Goal: Task Accomplishment & Management: Manage account settings

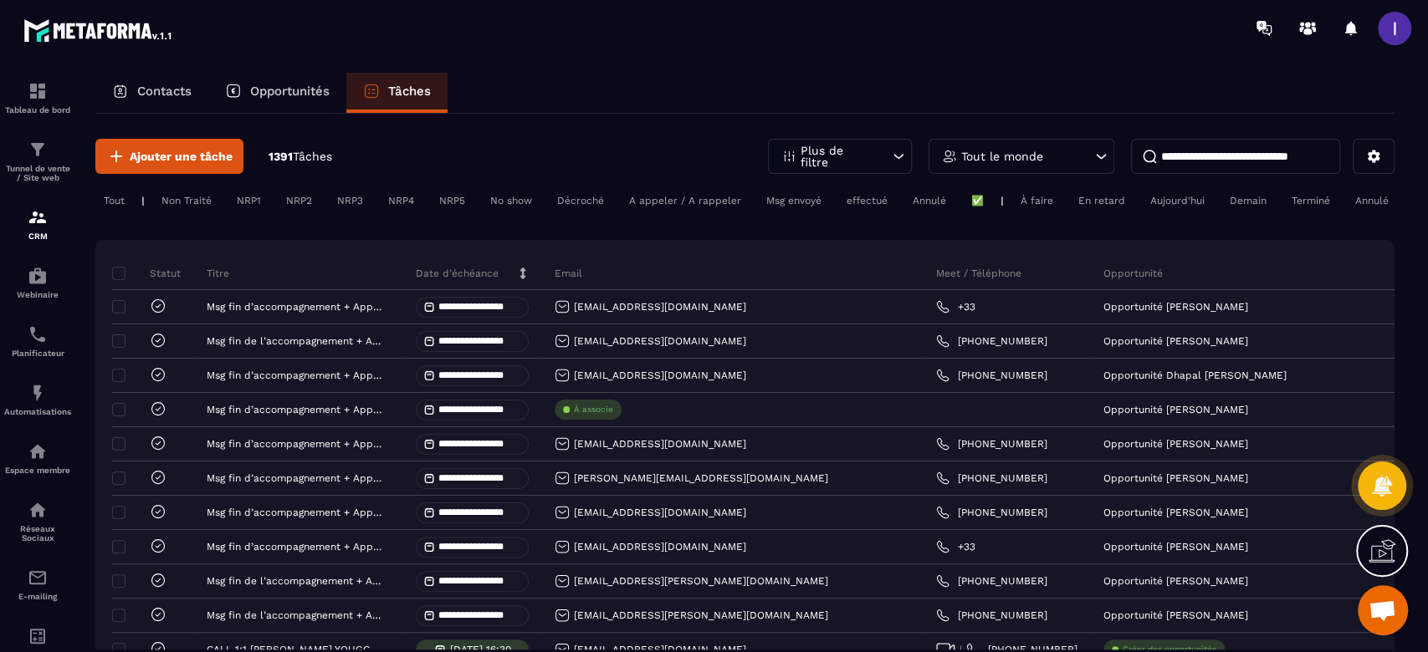
click at [1283, 206] on div "En retard" at bounding box center [1310, 201] width 55 height 20
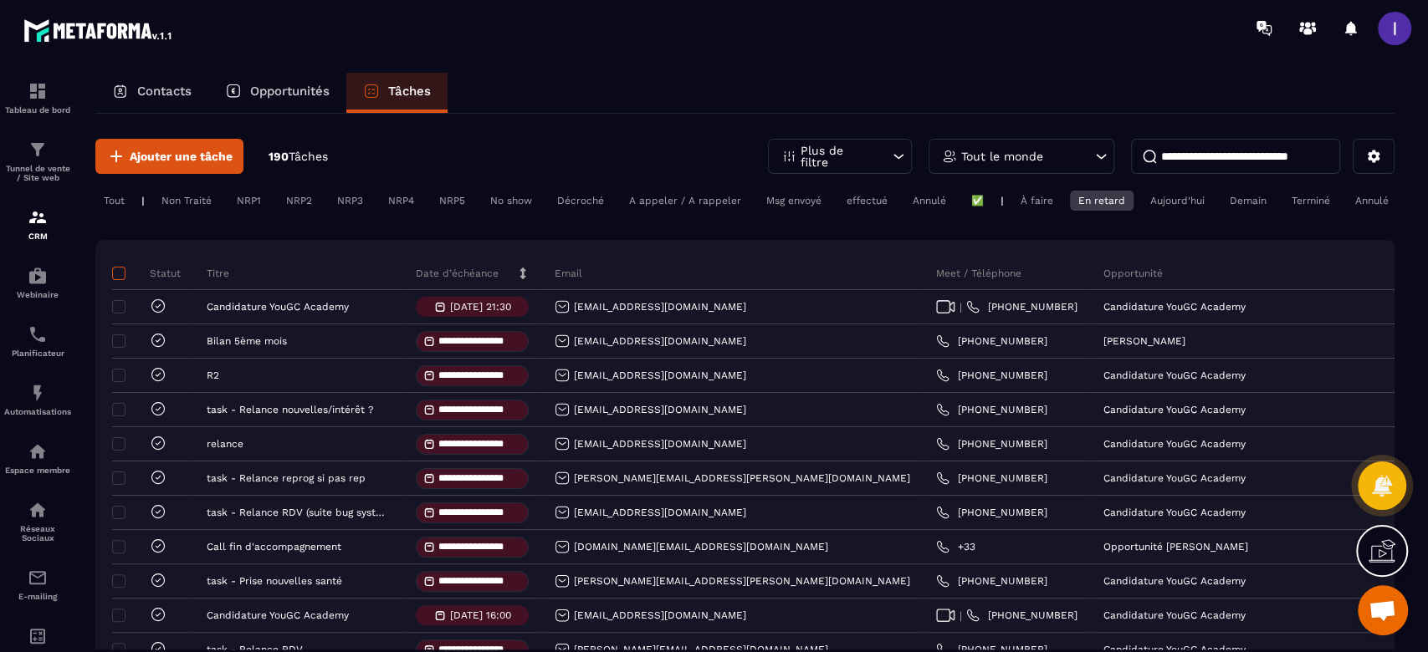
click at [115, 280] on span at bounding box center [118, 273] width 13 height 13
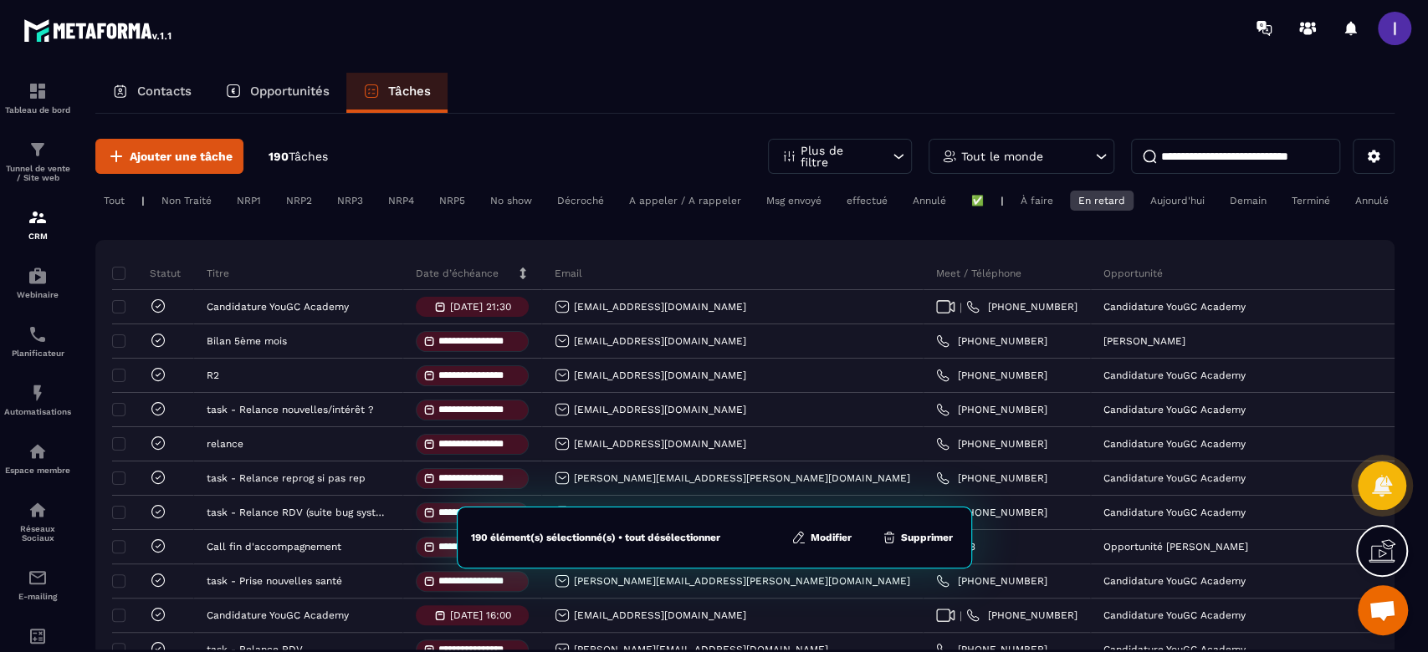
click at [830, 540] on button "Modifier" at bounding box center [821, 537] width 70 height 17
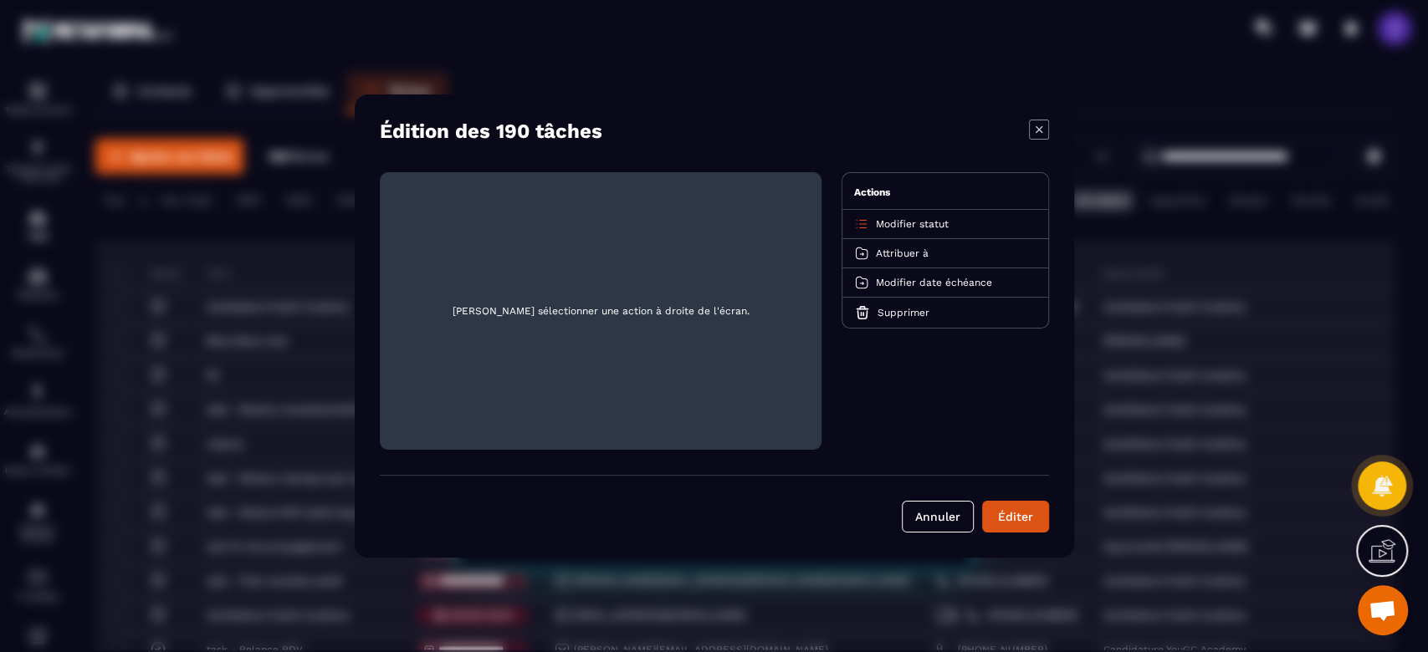
click at [933, 226] on span "Modifier statut" at bounding box center [912, 224] width 73 height 12
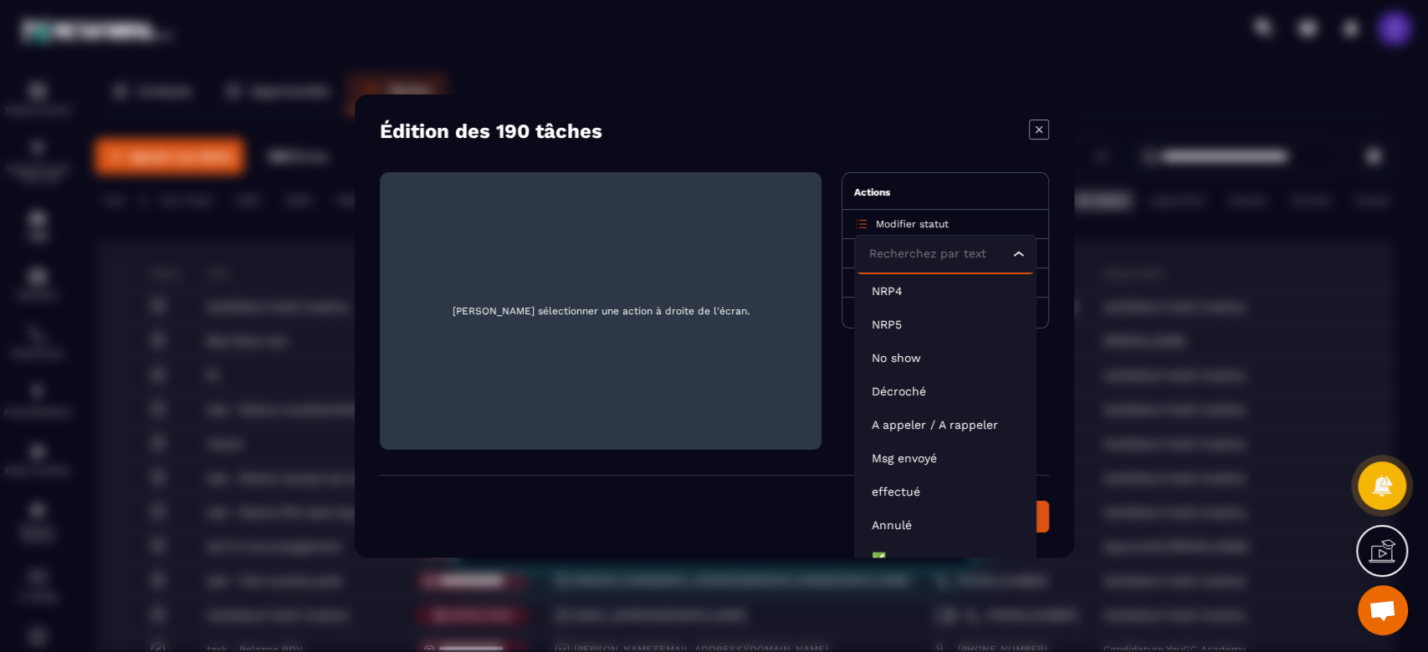
scroll to position [142, 0]
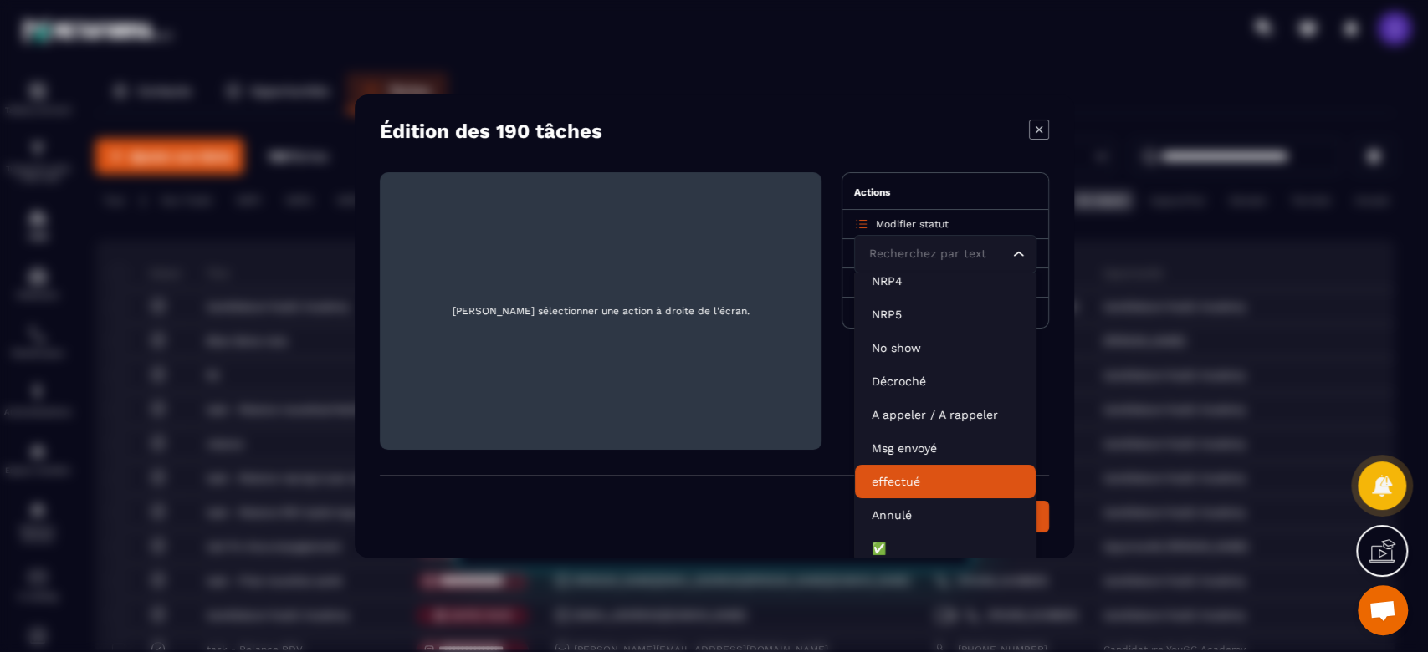
click at [880, 481] on p "effectué" at bounding box center [945, 481] width 147 height 17
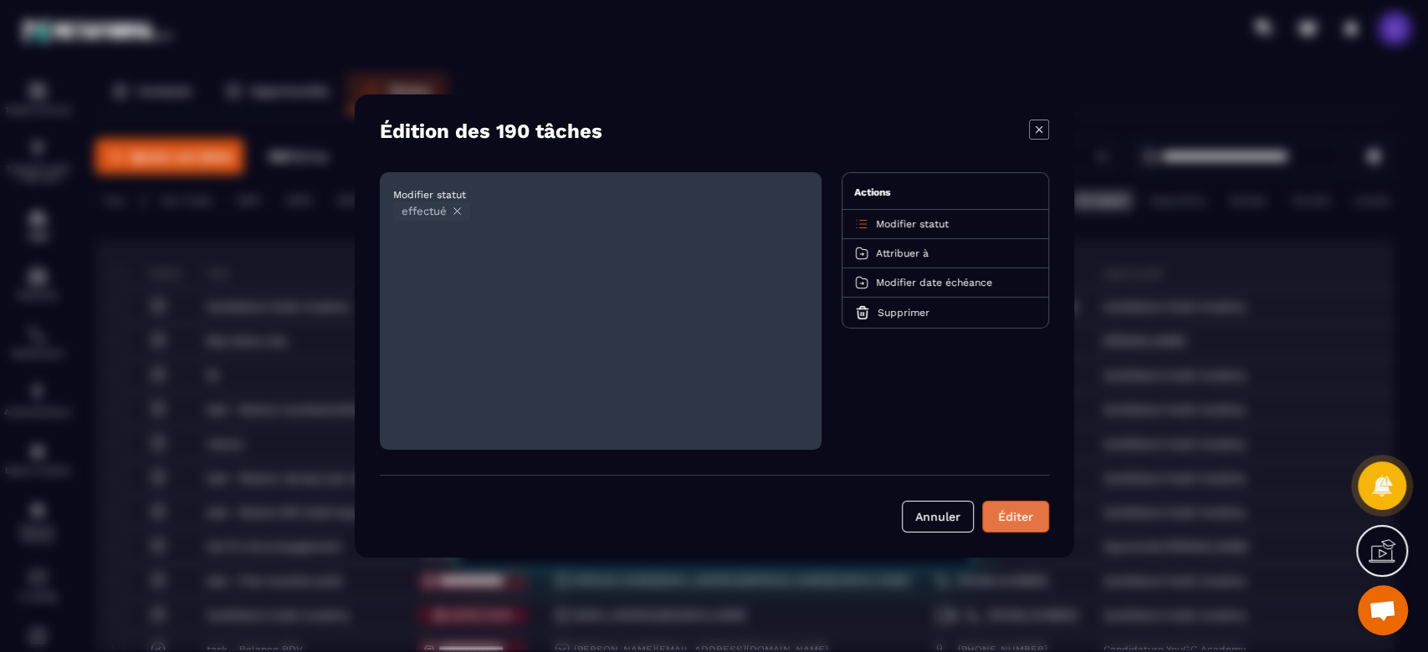
click at [1008, 519] on div "Éditer" at bounding box center [1015, 517] width 45 height 17
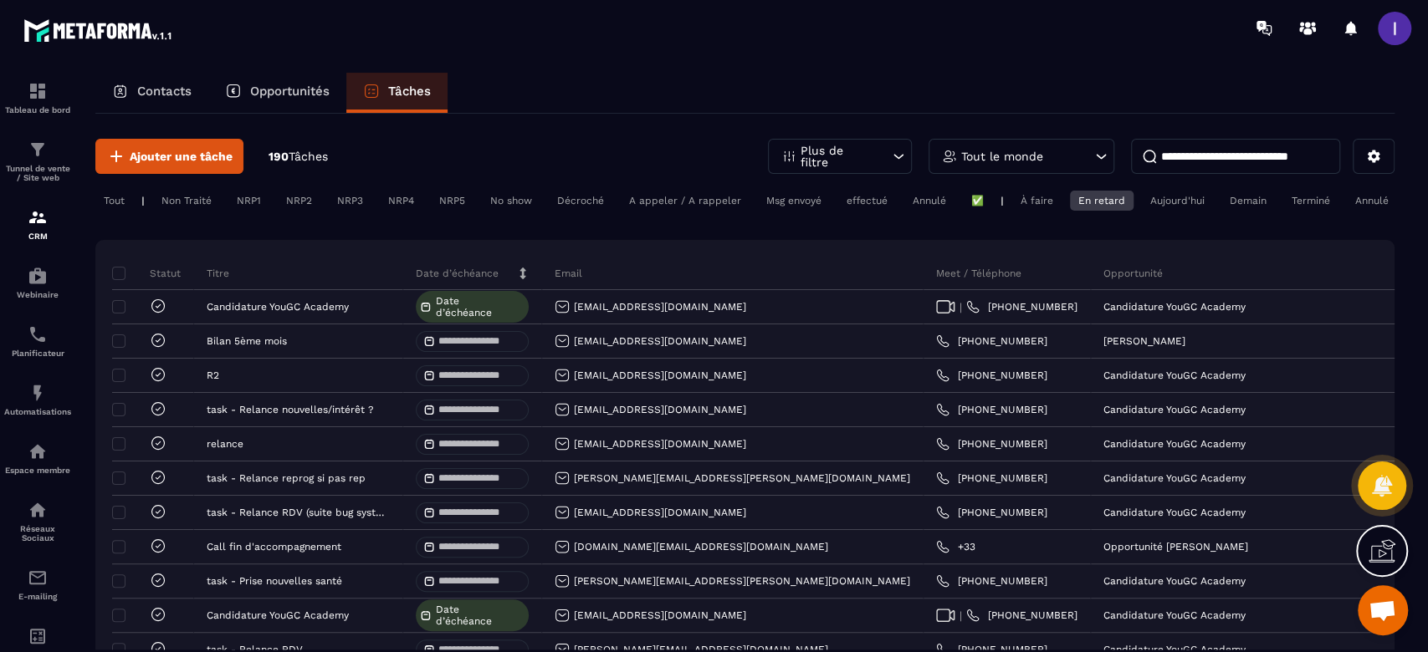
click at [154, 314] on icon at bounding box center [158, 306] width 17 height 17
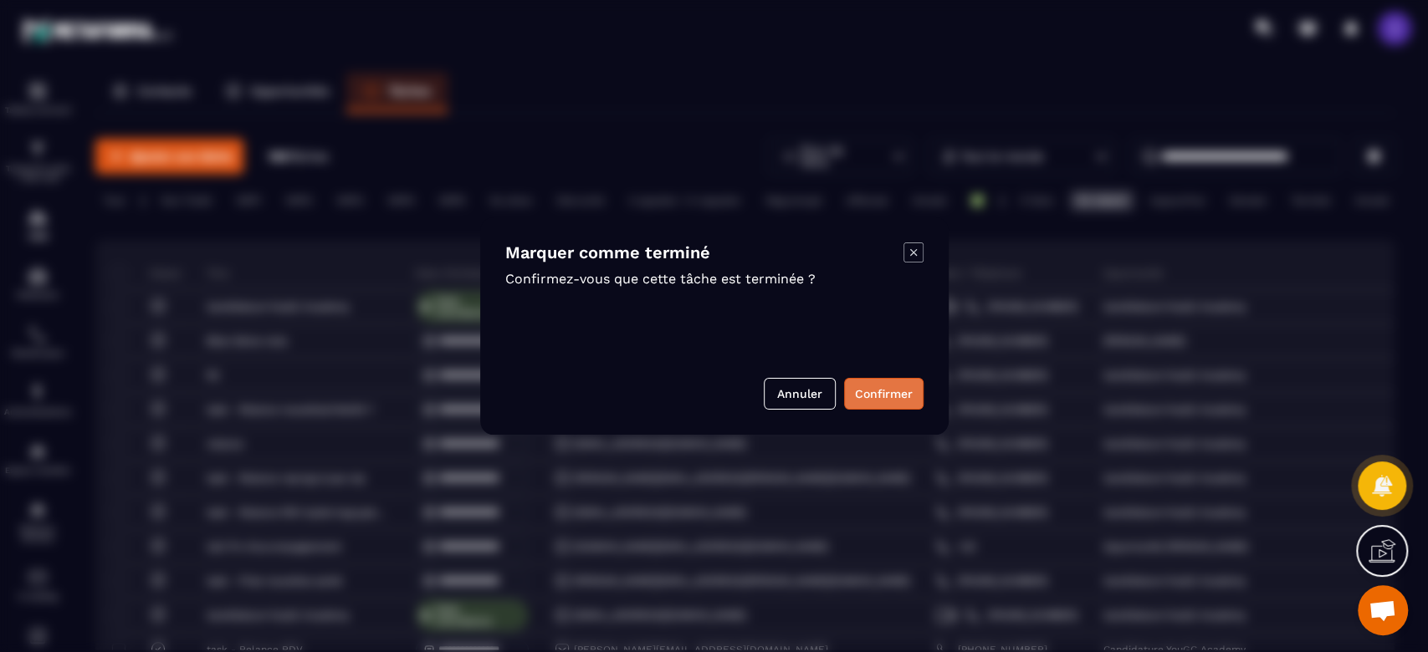
click at [897, 384] on button "Confirmer" at bounding box center [883, 394] width 79 height 32
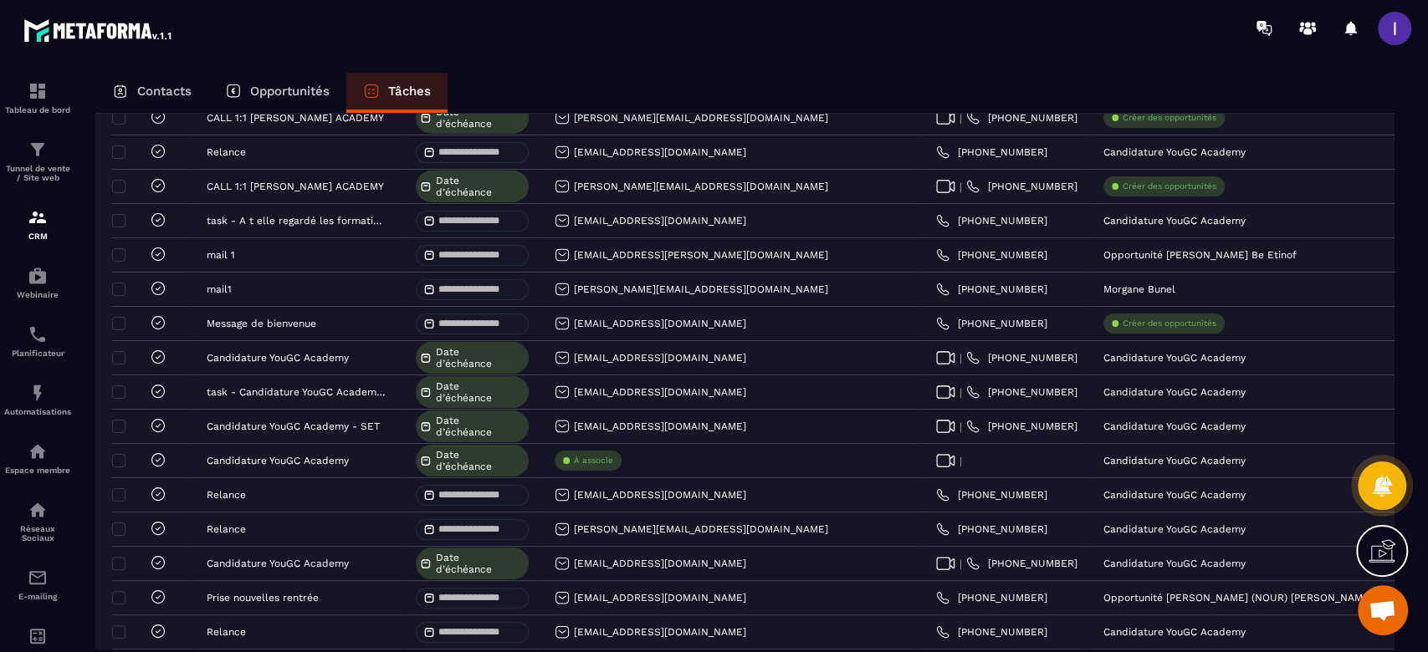
scroll to position [0, 0]
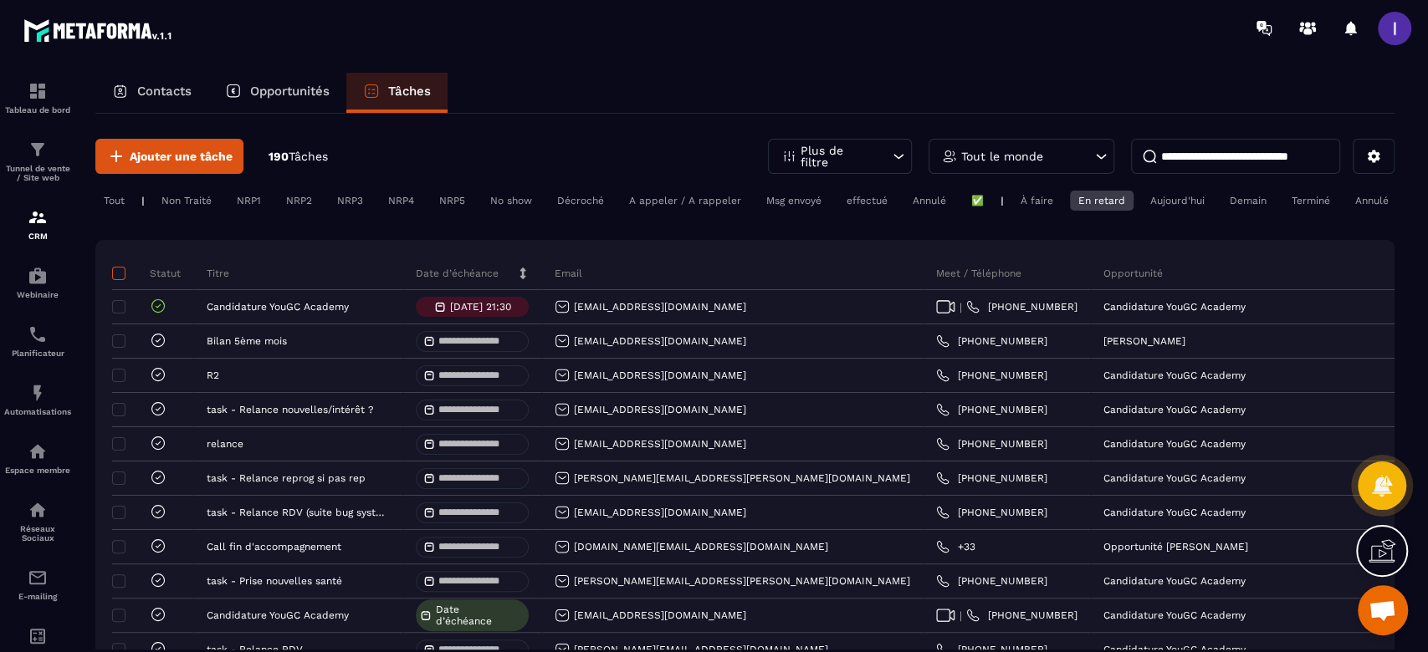
click at [118, 280] on span at bounding box center [118, 273] width 13 height 13
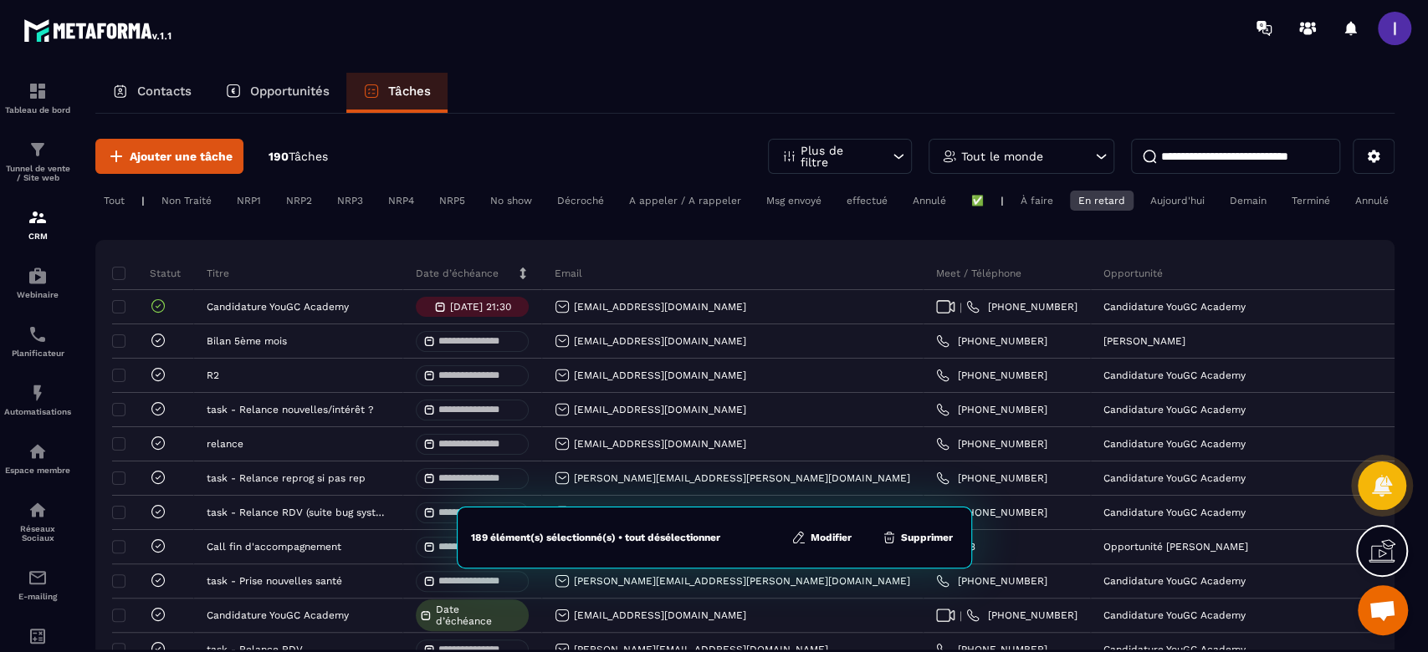
click at [821, 532] on button "Modifier" at bounding box center [821, 537] width 70 height 17
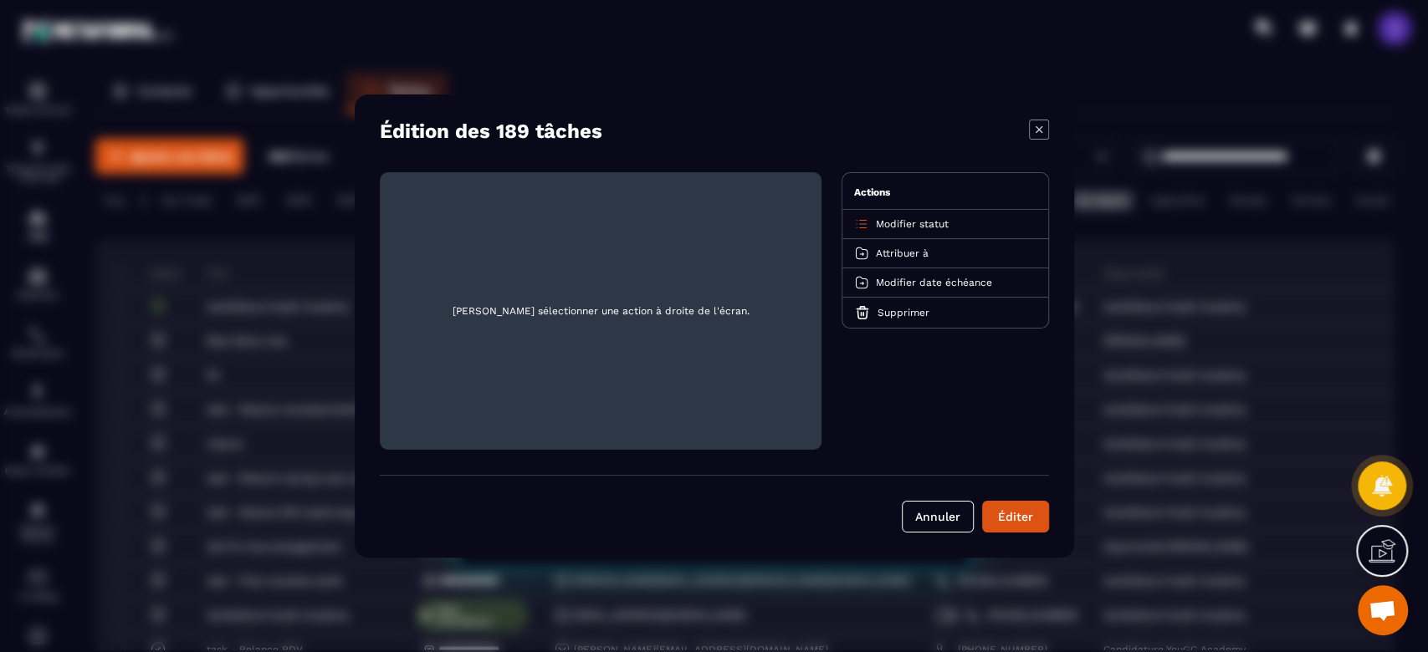
click at [913, 228] on span "Modifier statut" at bounding box center [912, 224] width 73 height 12
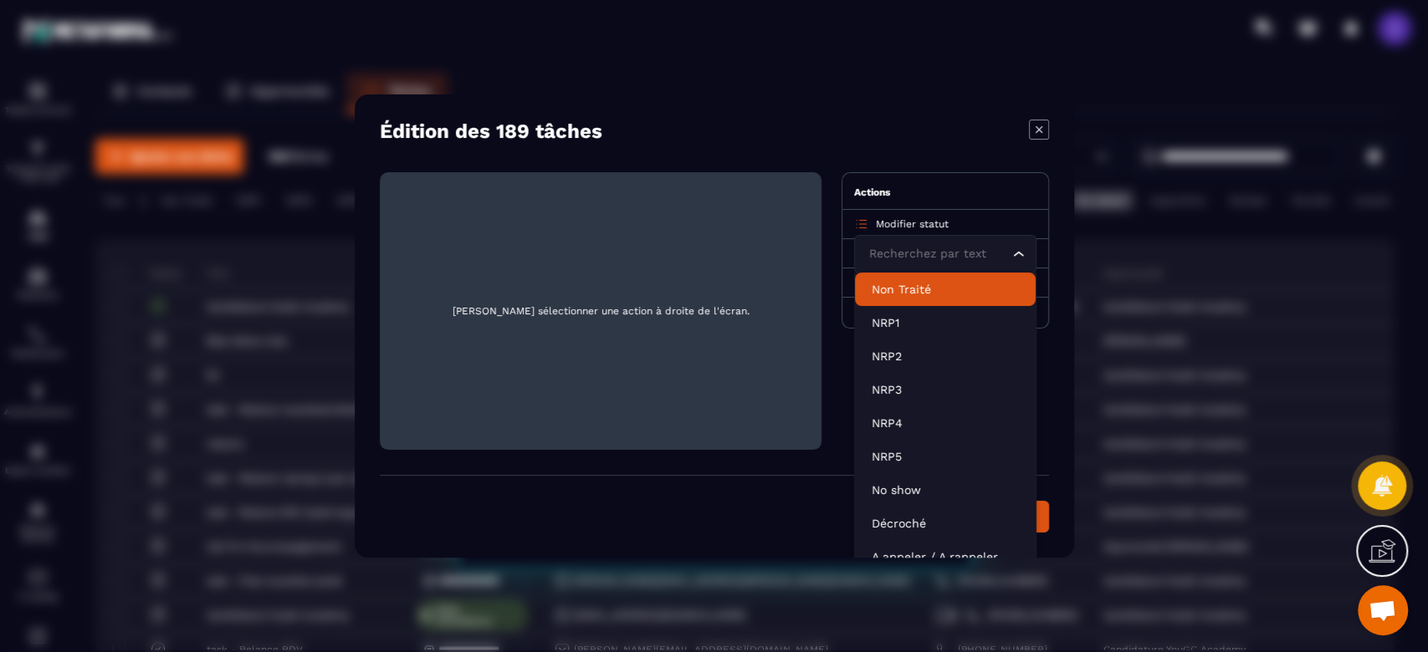
click at [900, 278] on li "Non Traité" at bounding box center [945, 289] width 181 height 33
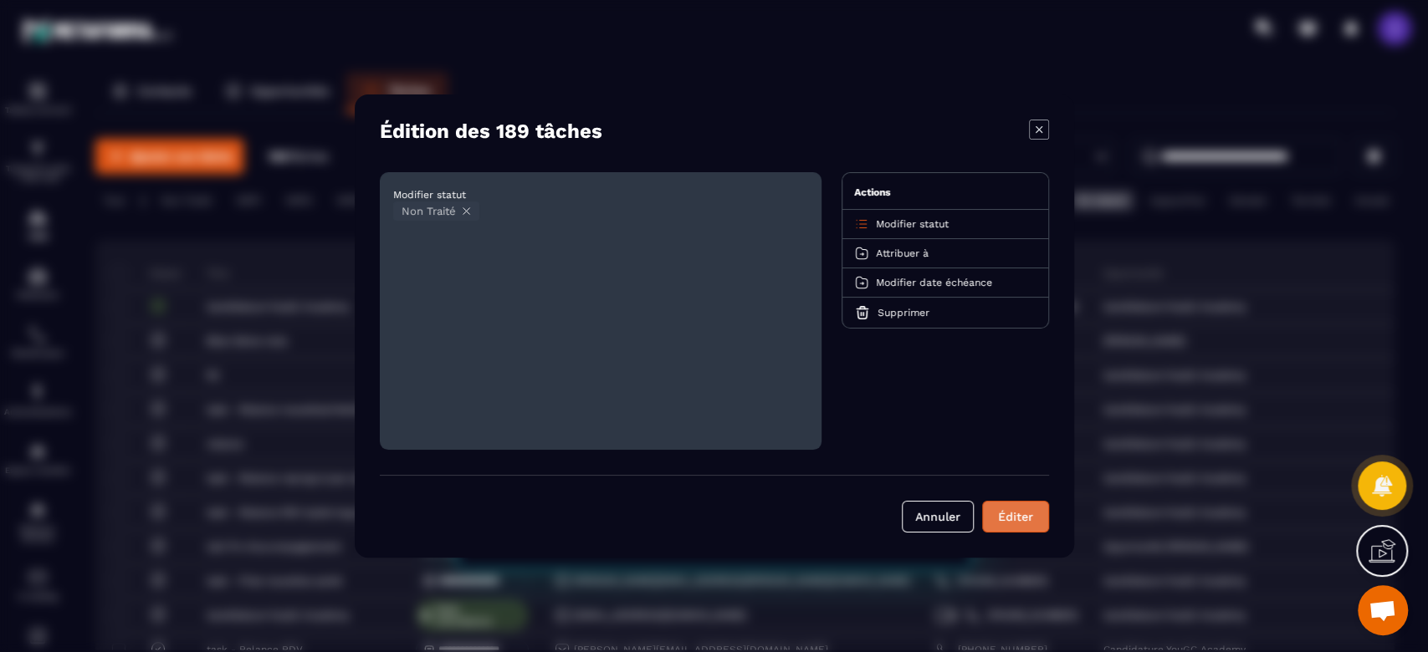
click at [1007, 510] on div "Éditer" at bounding box center [1015, 517] width 45 height 17
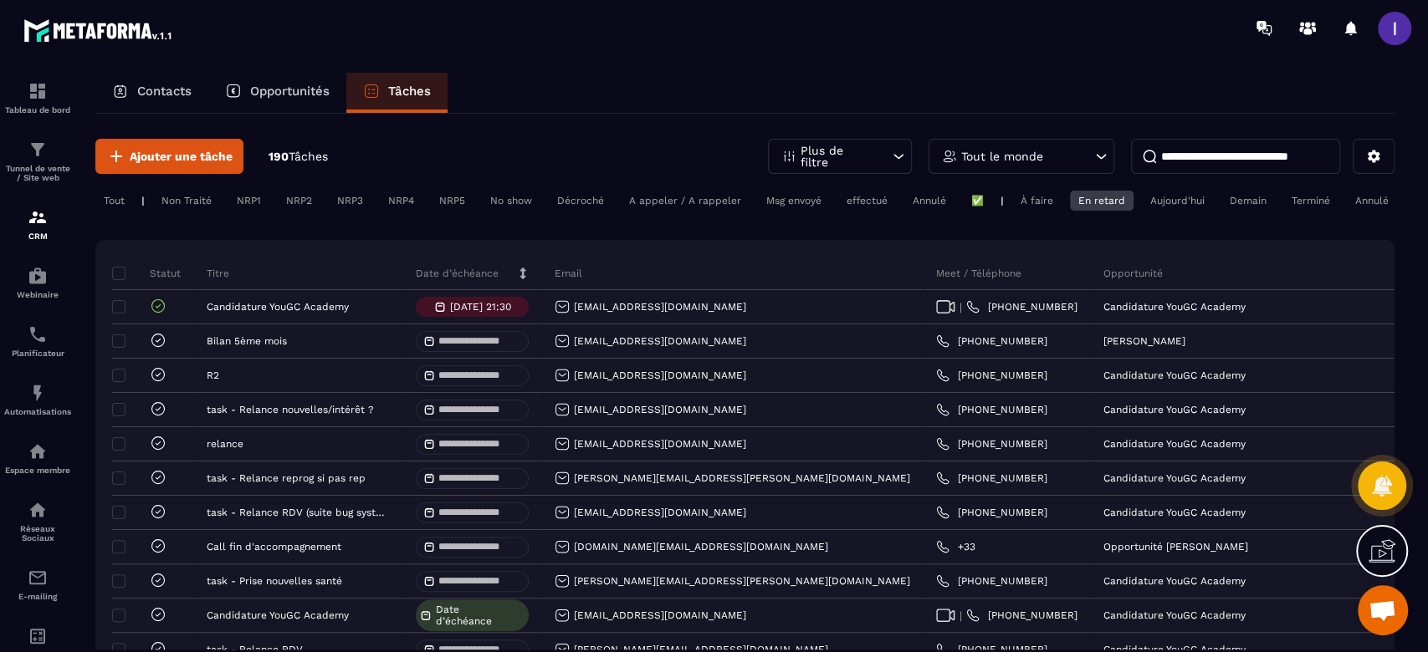
click at [1221, 202] on div "À faire" at bounding box center [1248, 201] width 54 height 20
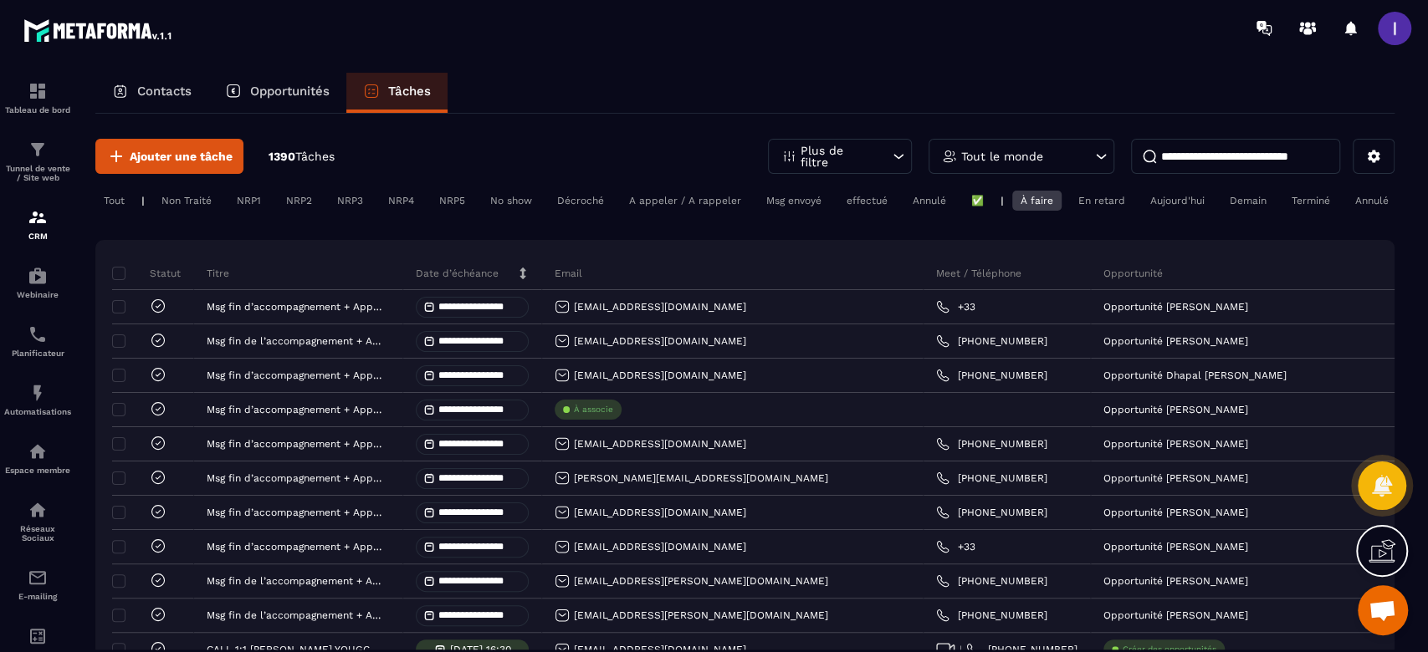
click at [1283, 208] on div "En retard" at bounding box center [1310, 201] width 55 height 20
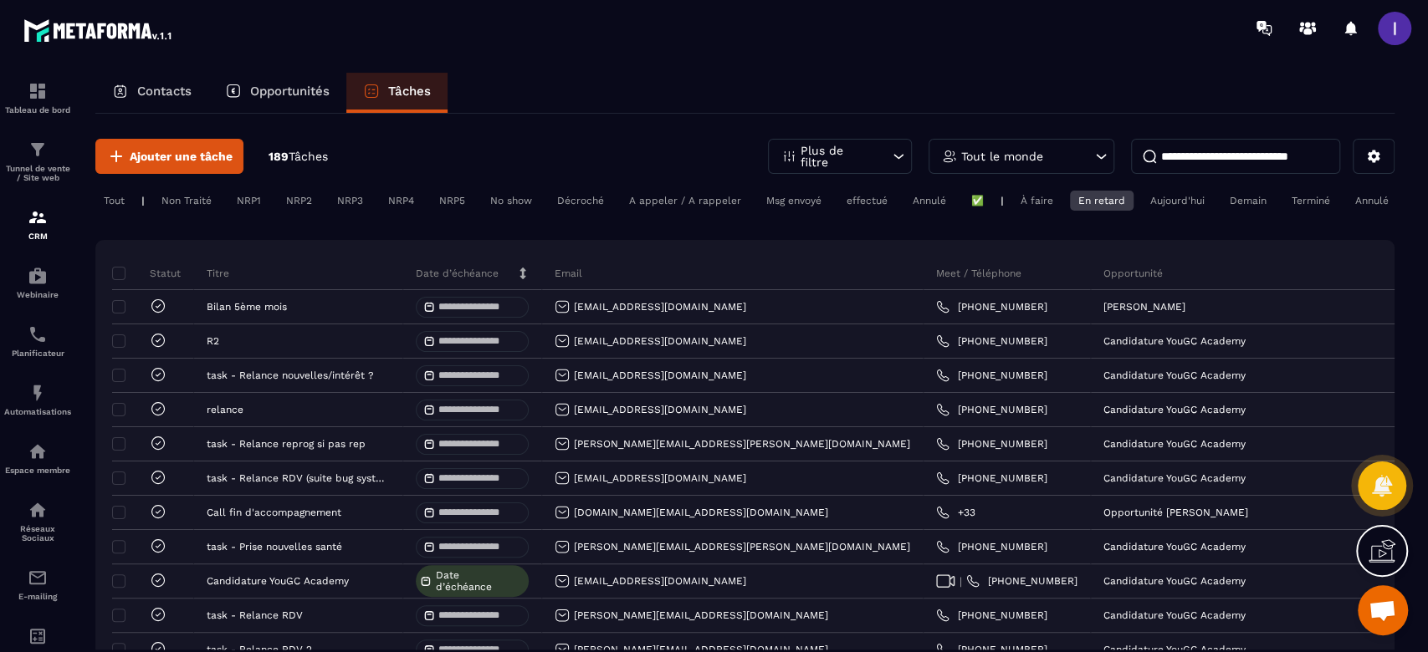
click at [1347, 200] on div "Aujourd'hui" at bounding box center [1372, 201] width 50 height 20
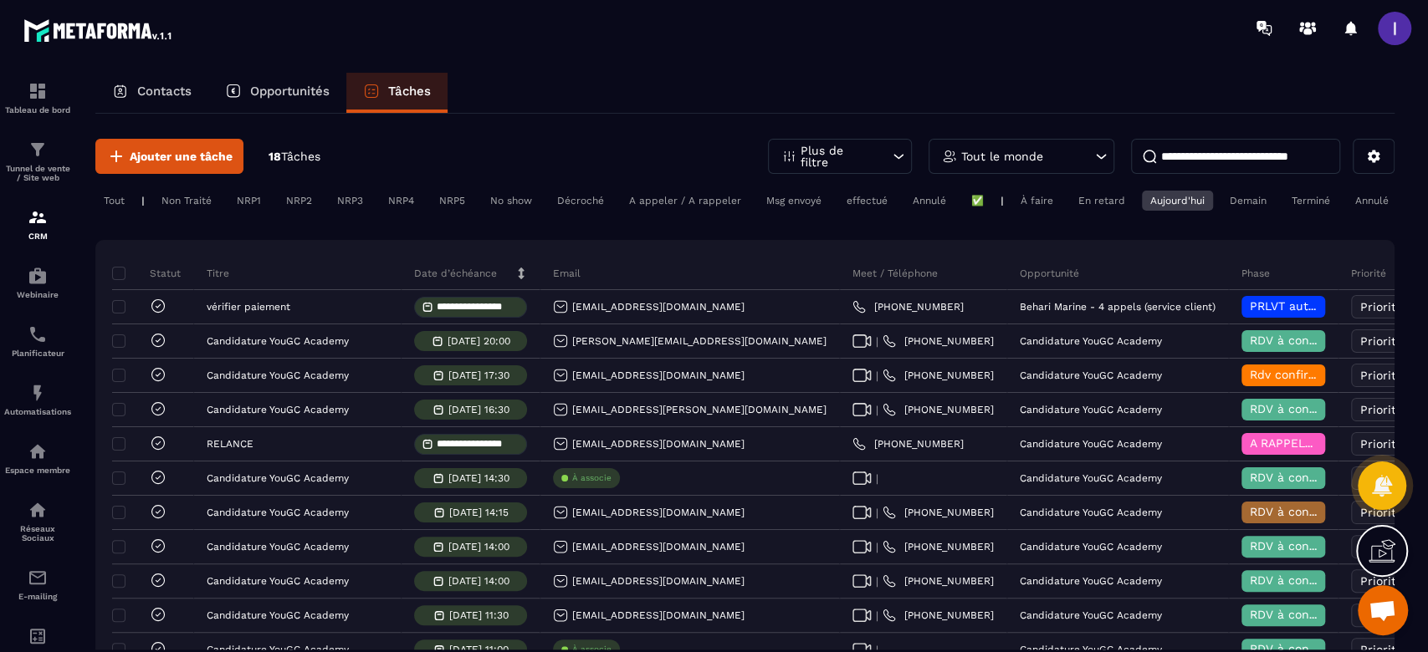
click at [1028, 156] on p "Tout le monde" at bounding box center [1002, 157] width 82 height 12
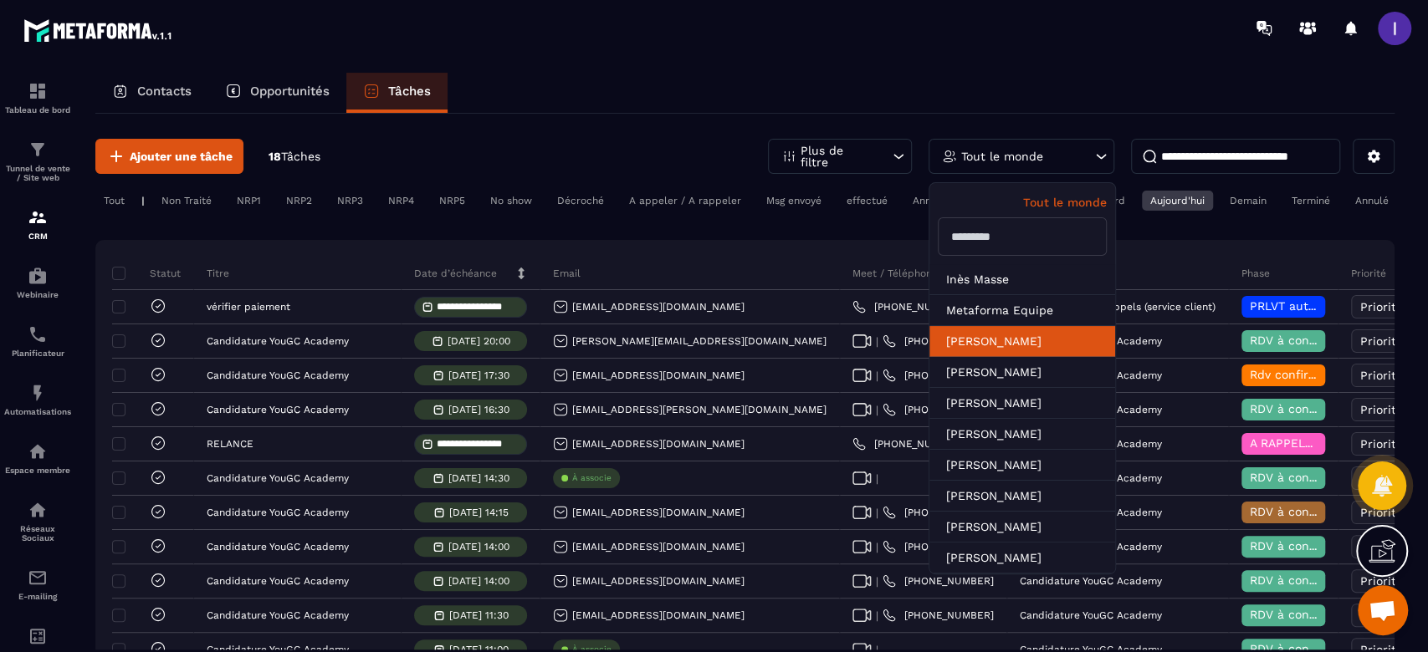
click at [984, 357] on li "[PERSON_NAME]" at bounding box center [1022, 372] width 186 height 31
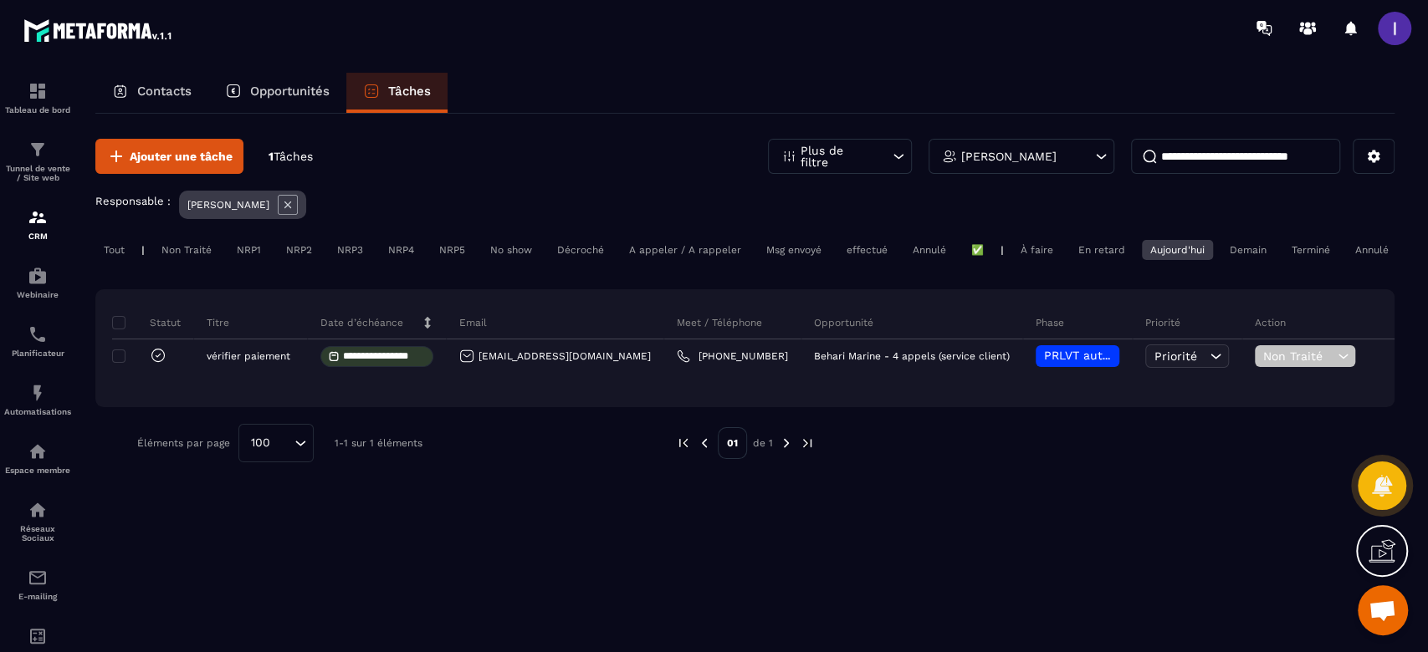
click at [1283, 253] on div "En retard" at bounding box center [1310, 250] width 55 height 20
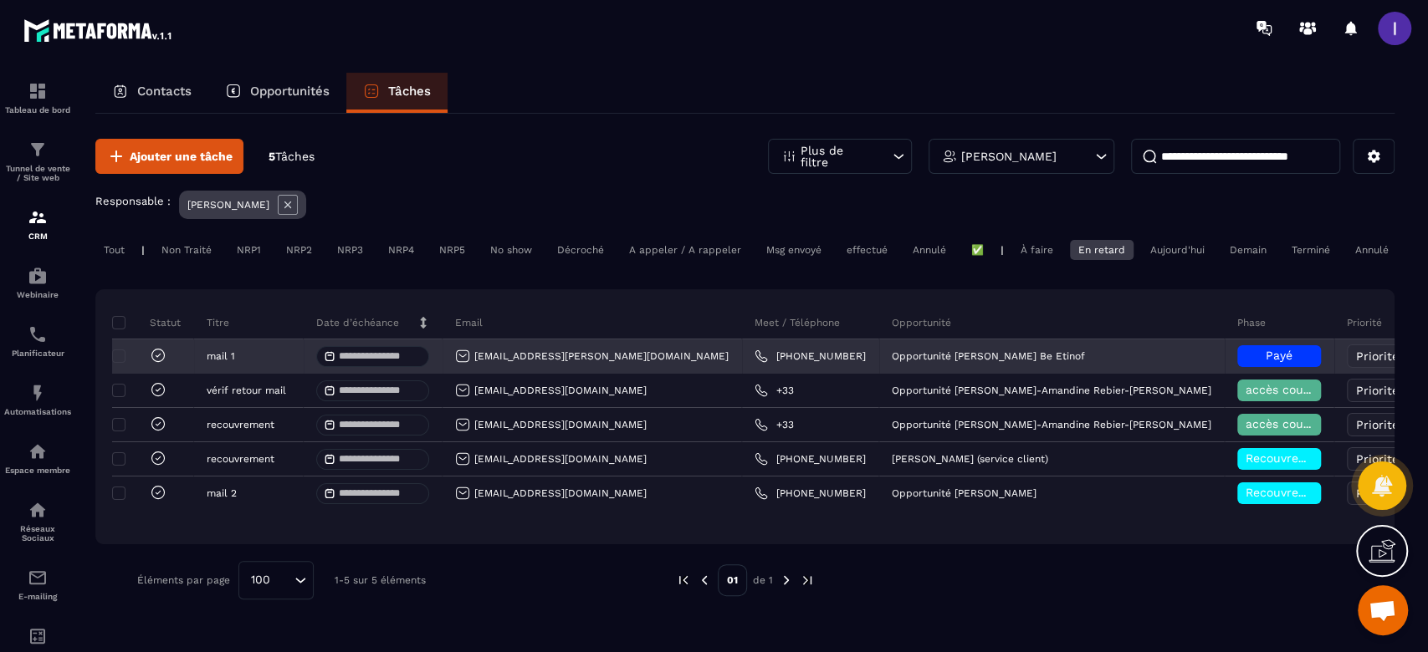
click at [156, 364] on icon at bounding box center [158, 355] width 17 height 17
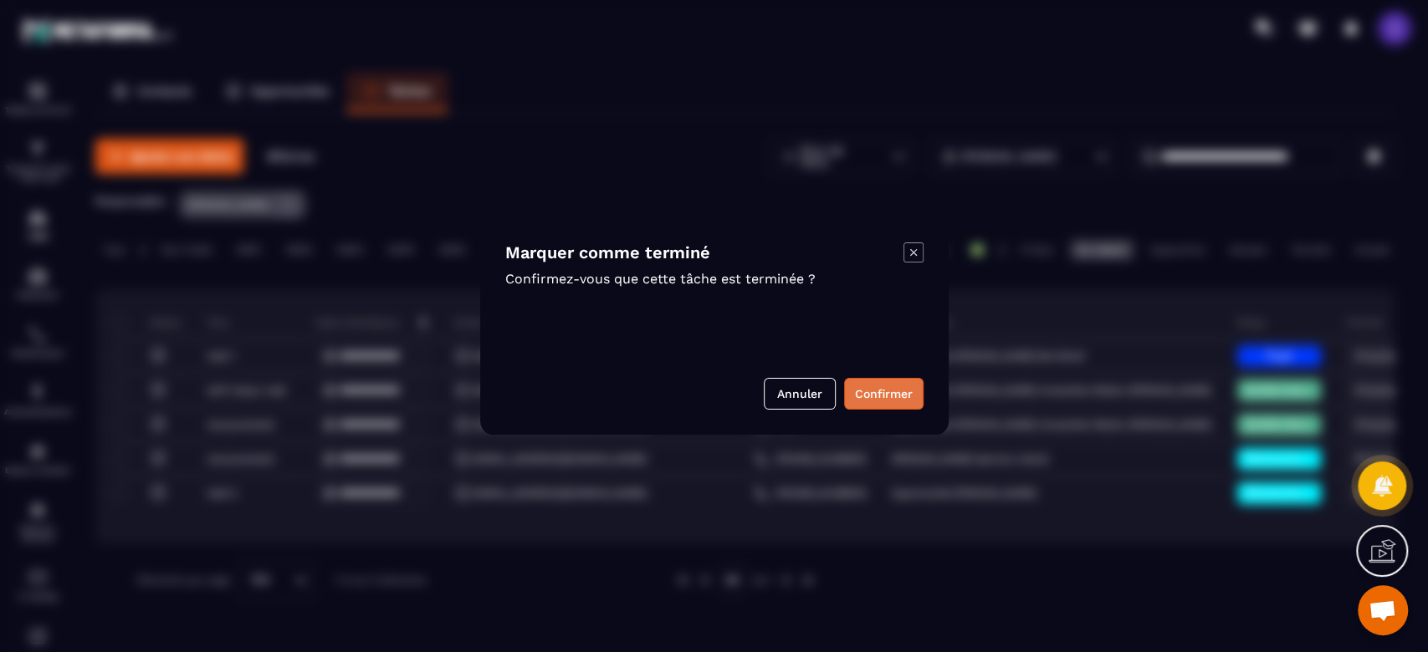
click at [877, 403] on button "Confirmer" at bounding box center [883, 394] width 79 height 32
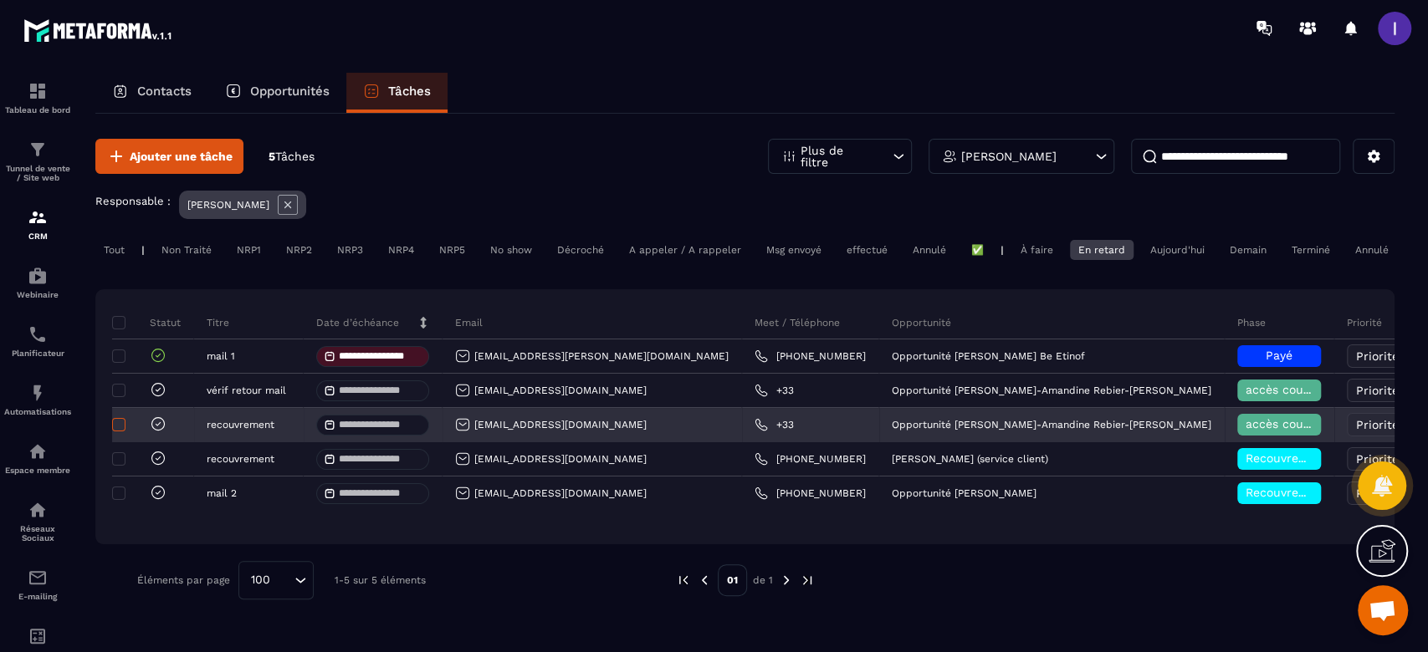
click at [120, 432] on span at bounding box center [118, 424] width 13 height 13
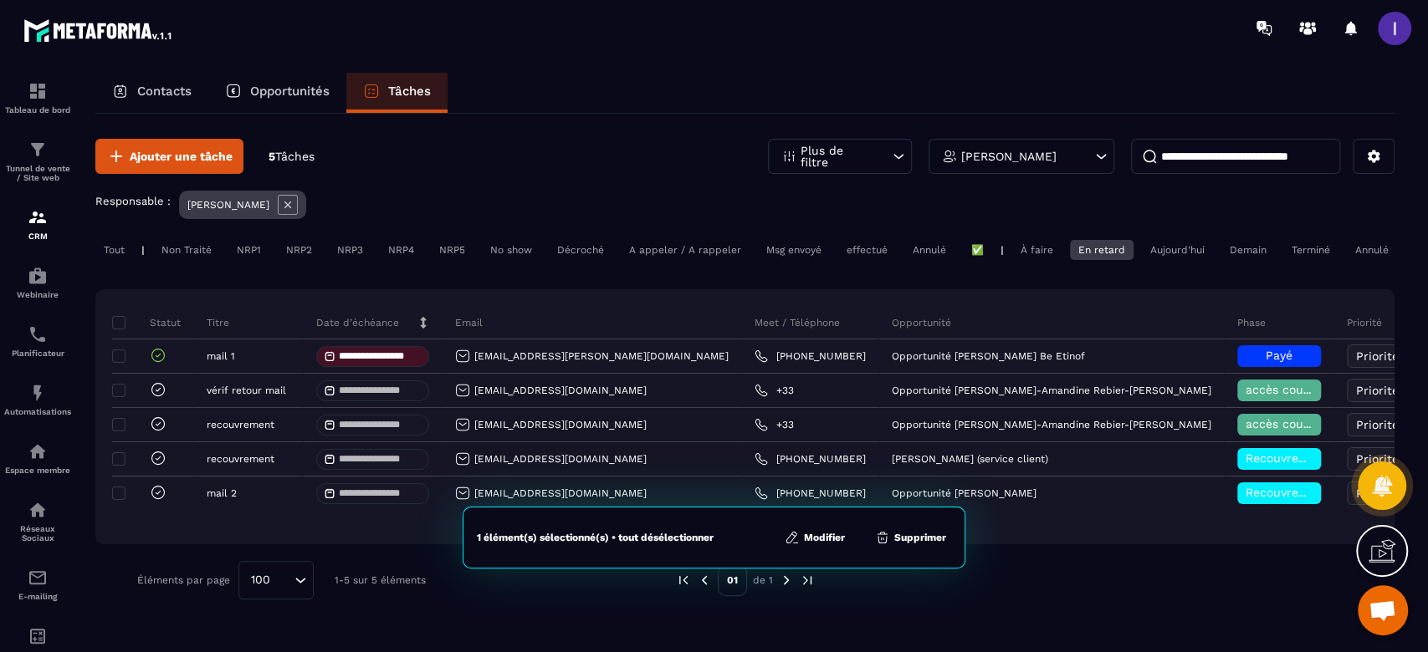
click at [932, 538] on button "Supprimer" at bounding box center [910, 537] width 81 height 17
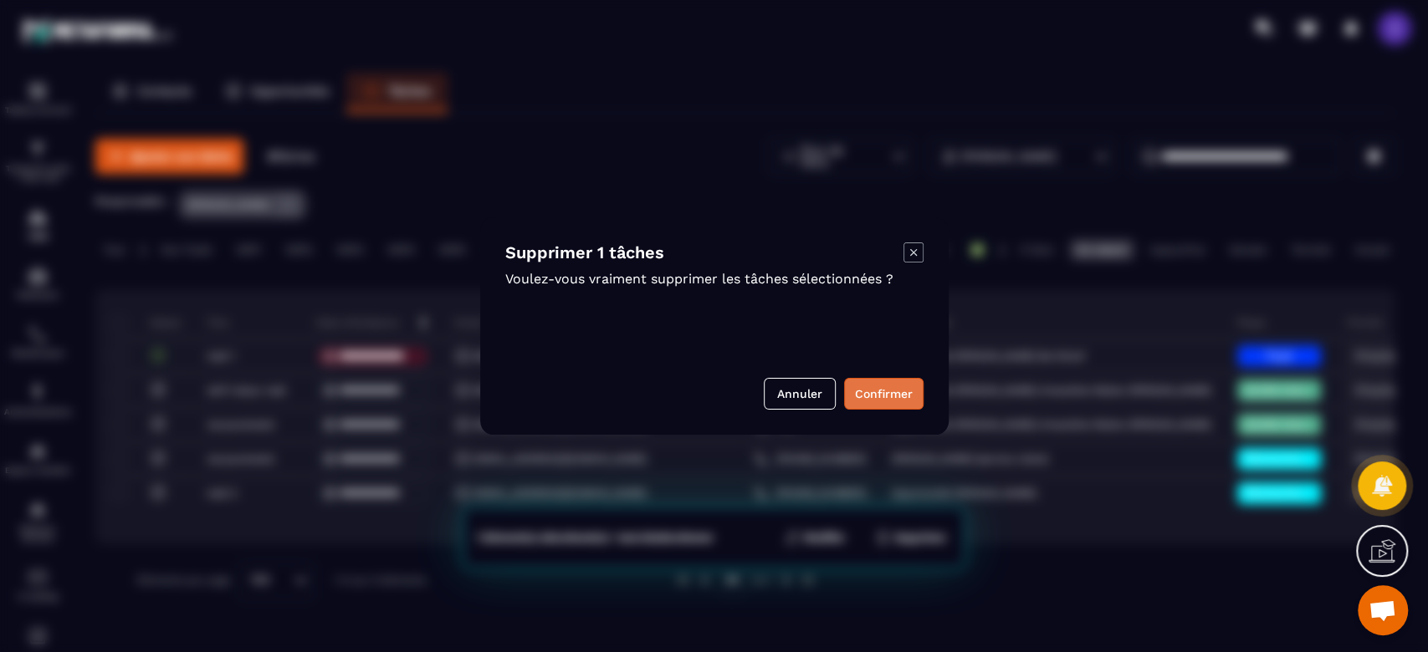
click at [915, 391] on button "Confirmer" at bounding box center [883, 394] width 79 height 32
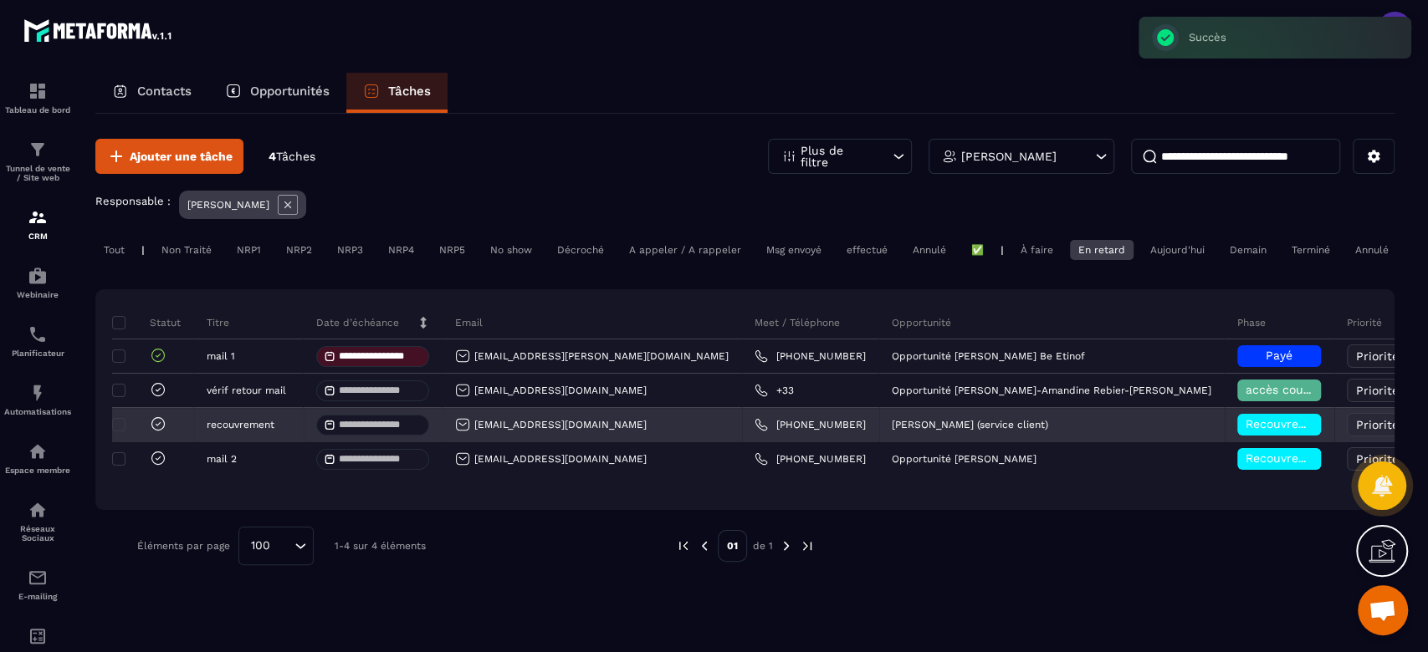
click at [153, 430] on icon at bounding box center [158, 423] width 13 height 13
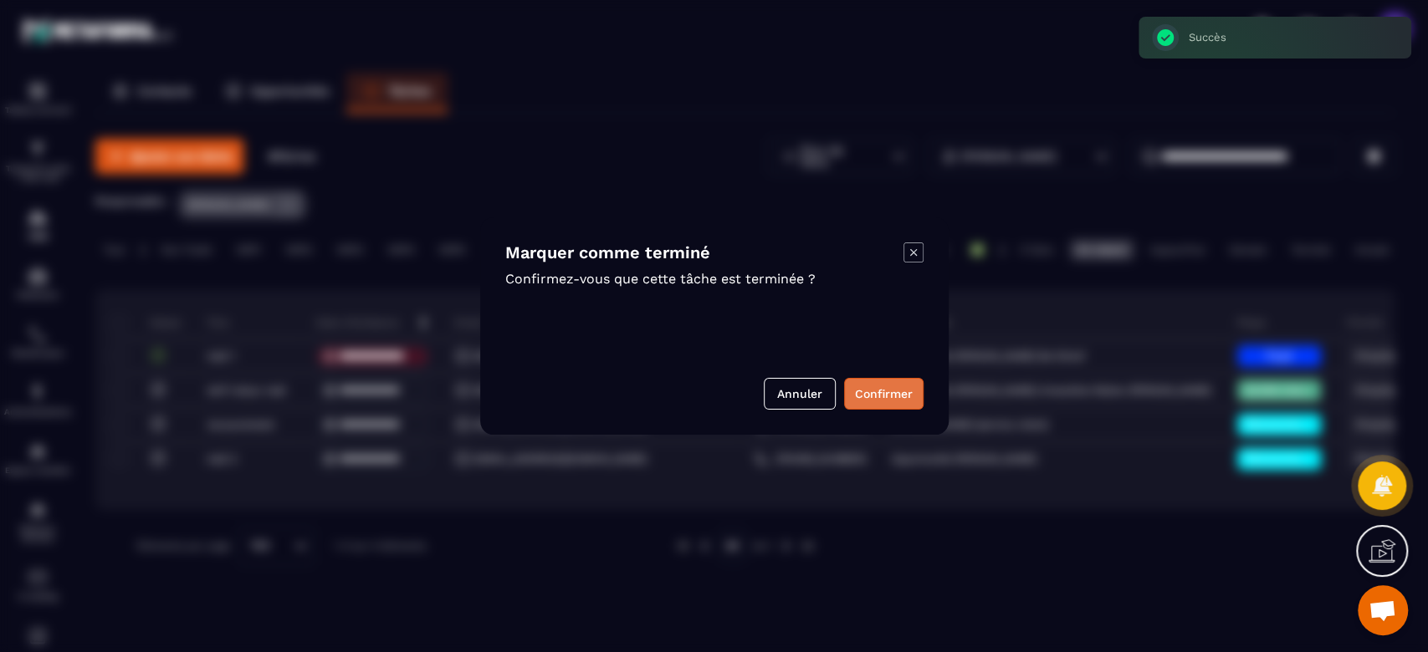
click at [907, 391] on button "Confirmer" at bounding box center [883, 394] width 79 height 32
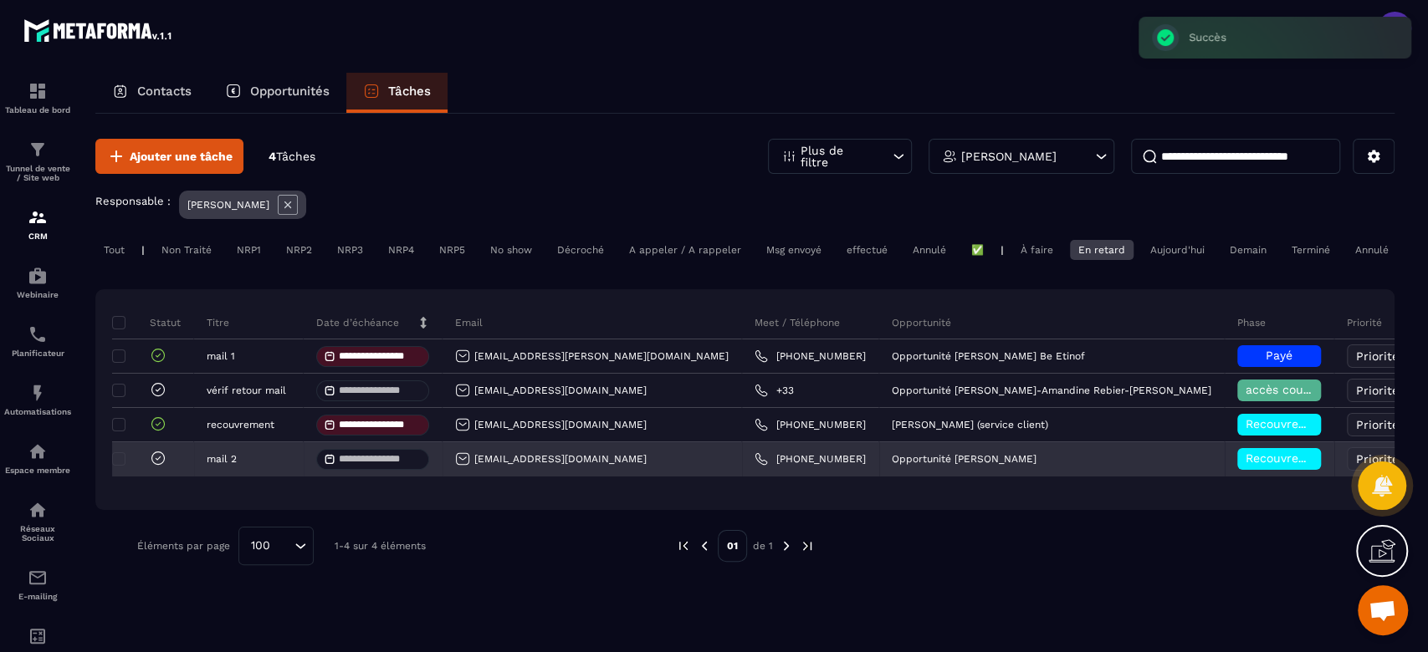
click at [162, 464] on icon at bounding box center [158, 458] width 13 height 13
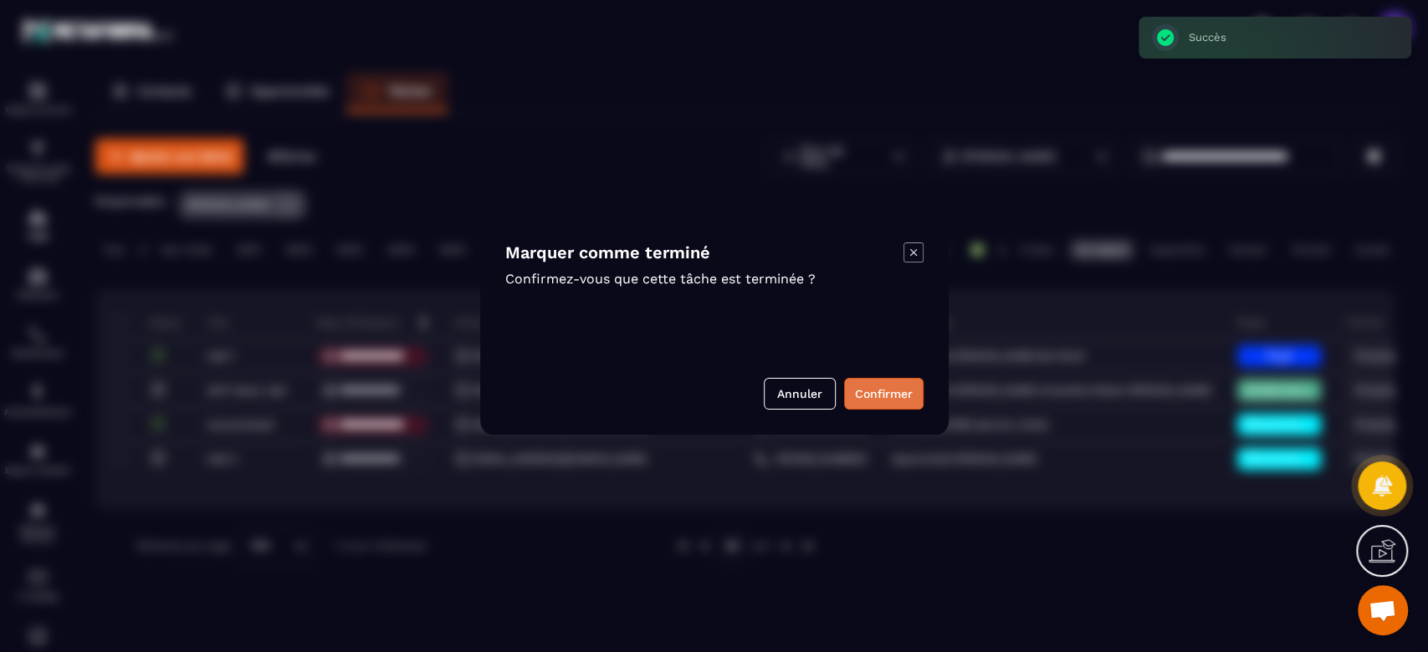
click at [919, 396] on button "Confirmer" at bounding box center [883, 394] width 79 height 32
